Goal: Task Accomplishment & Management: Manage account settings

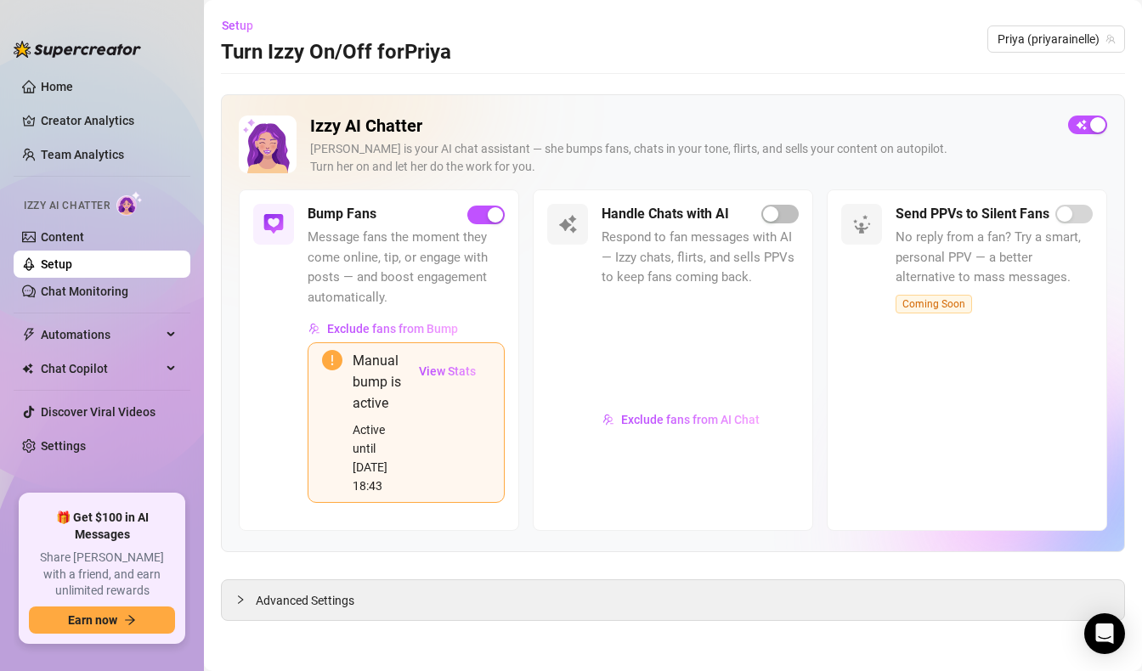
click at [494, 224] on div "Bump Fans" at bounding box center [406, 214] width 197 height 20
click at [490, 219] on div "button" at bounding box center [495, 214] width 15 height 15
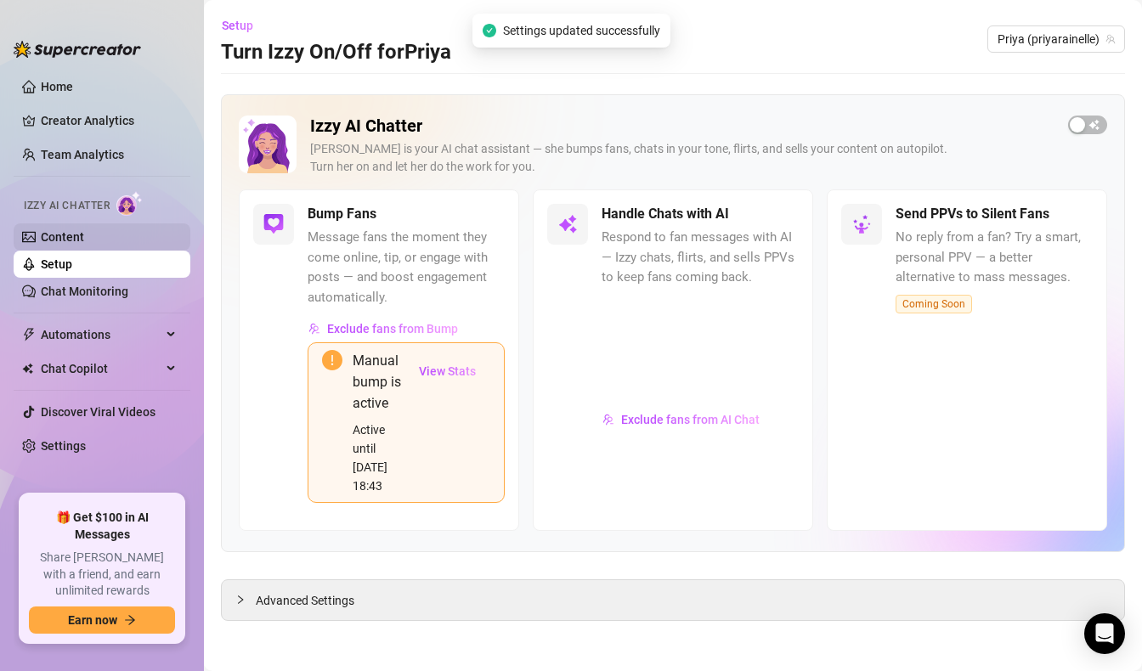
click at [84, 235] on link "Content" at bounding box center [62, 237] width 43 height 14
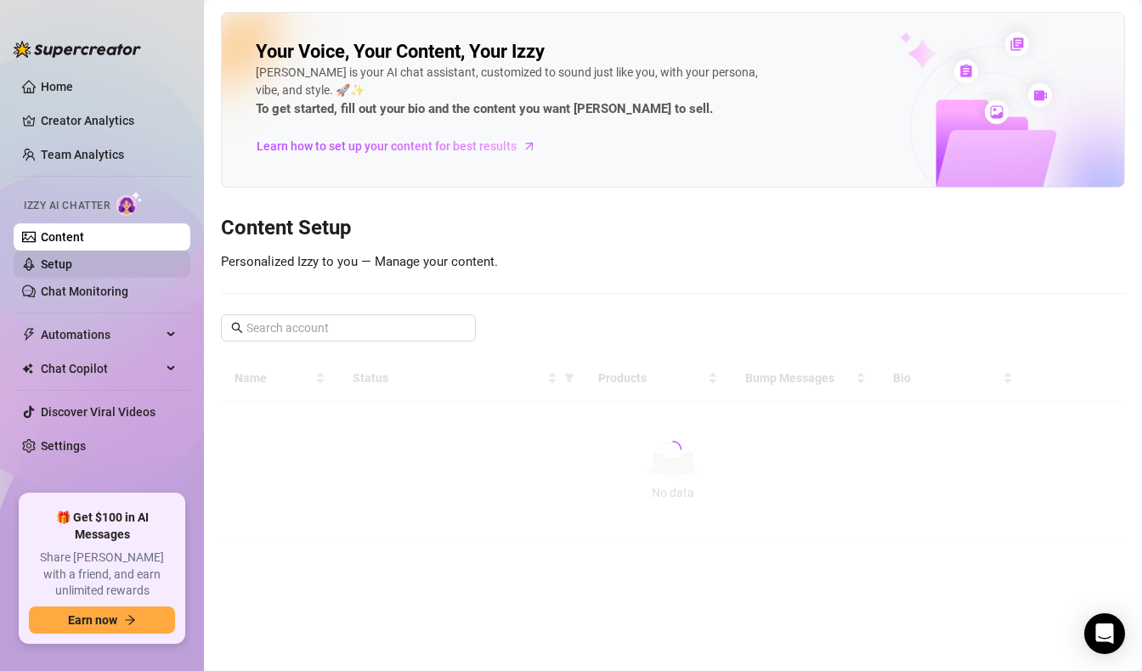
click at [72, 260] on link "Setup" at bounding box center [56, 264] width 31 height 14
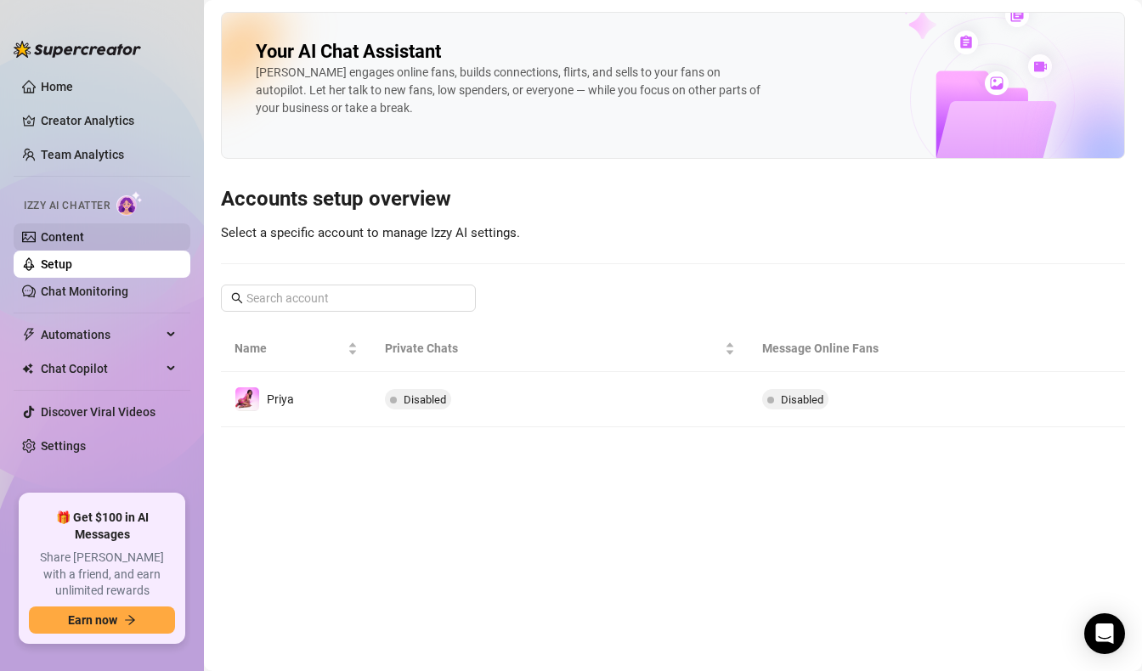
click at [84, 232] on link "Content" at bounding box center [62, 237] width 43 height 14
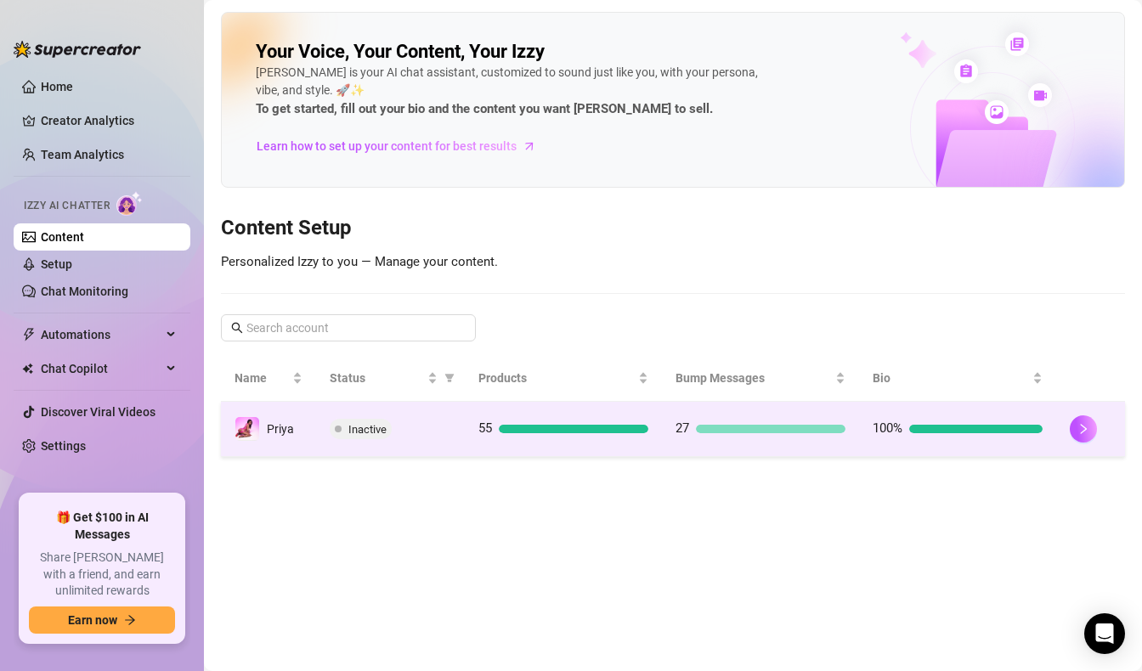
click at [444, 432] on div "Inactive" at bounding box center [391, 429] width 122 height 20
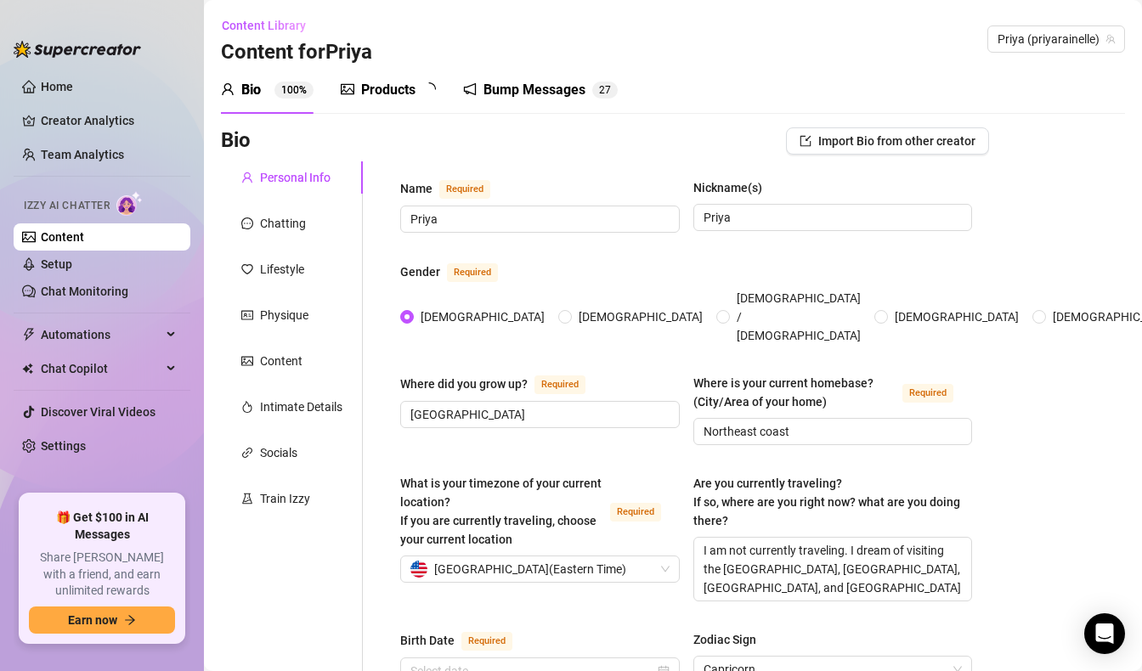
radio input "true"
type input "[DATE]"
click at [402, 92] on div "Products" at bounding box center [388, 90] width 54 height 20
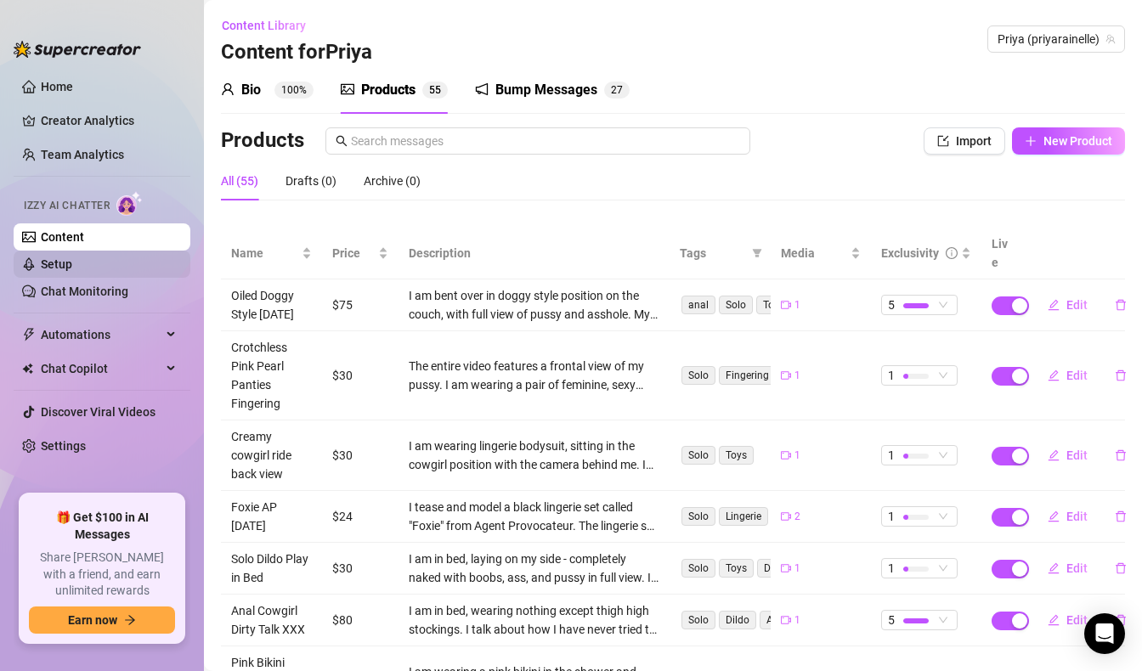
click at [72, 271] on link "Setup" at bounding box center [56, 264] width 31 height 14
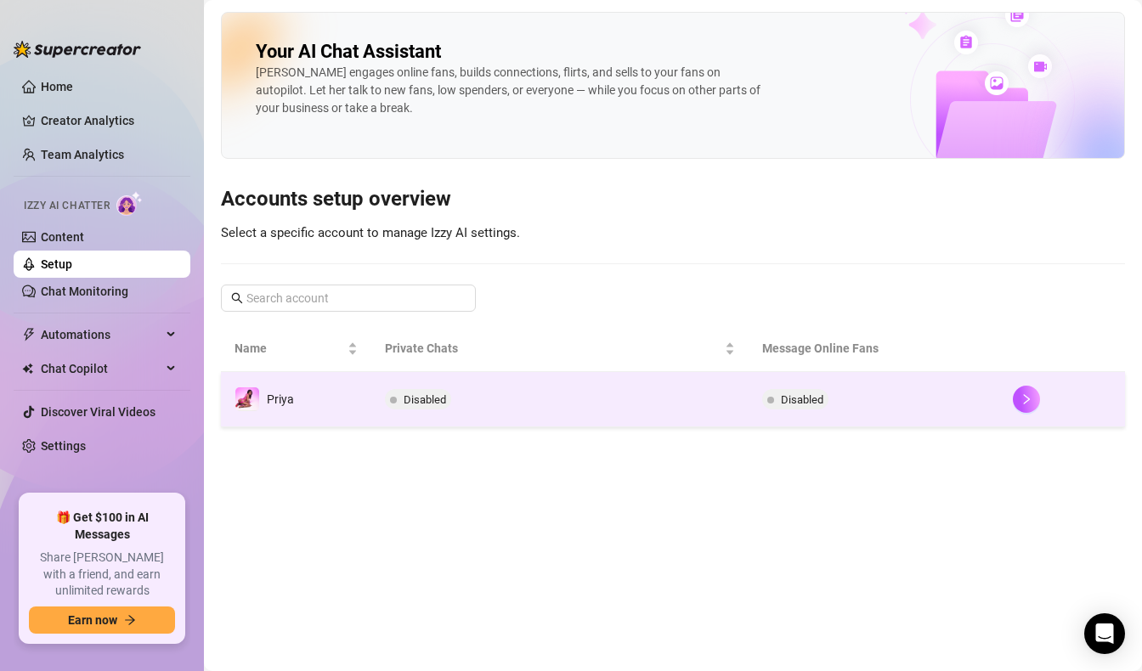
click at [565, 398] on td "Disabled" at bounding box center [559, 399] width 376 height 55
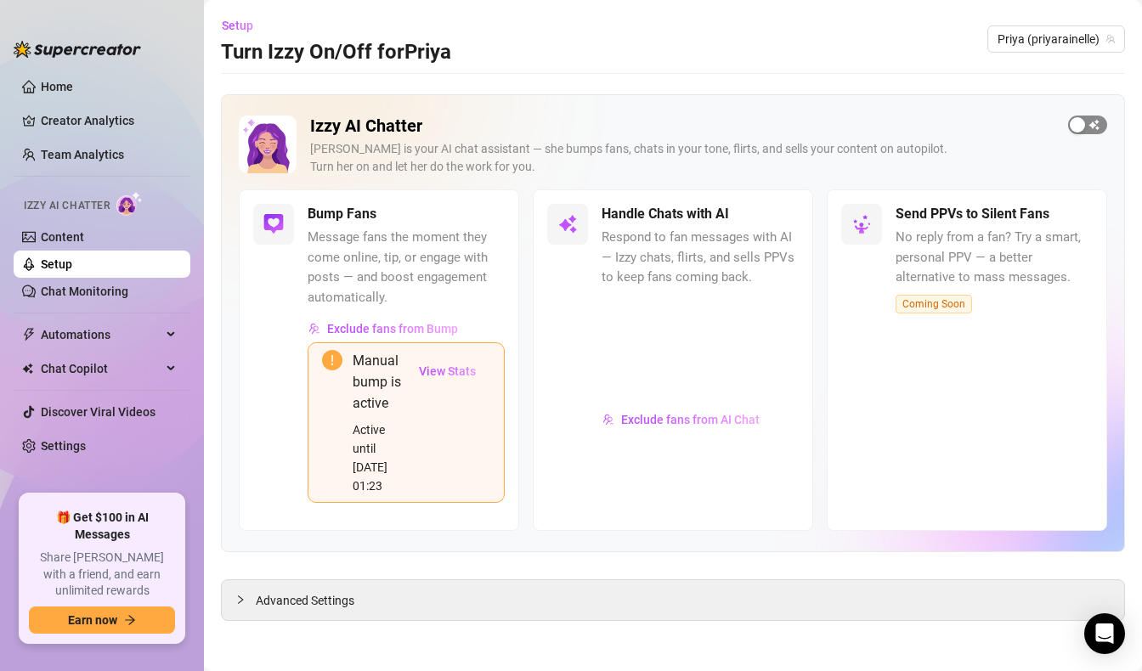
click at [1090, 123] on span "button" at bounding box center [1087, 125] width 39 height 19
click at [783, 217] on div "button" at bounding box center [789, 213] width 15 height 15
